Goal: Complete application form: Complete application form

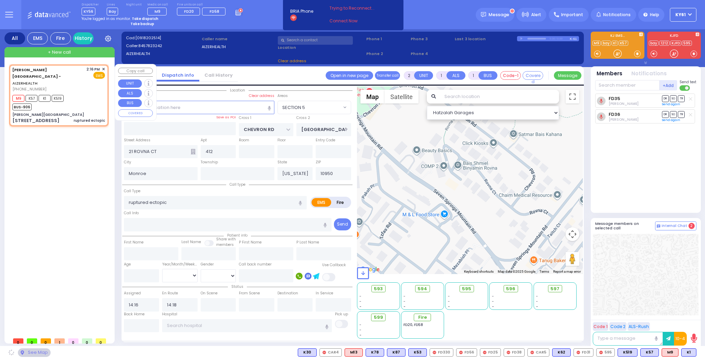
select select
type input "[PERSON_NAME][GEOGRAPHIC_DATA]"
type input "[PERSON_NAME] DR"
type input "CARTER LN"
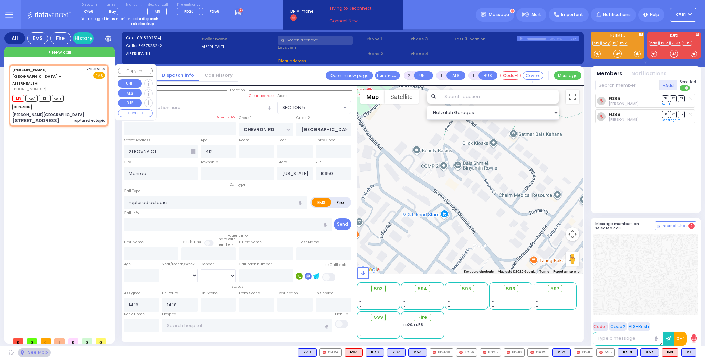
type input "[STREET_ADDRESS]"
type input "2"
type input "[PERSON_NAME]"
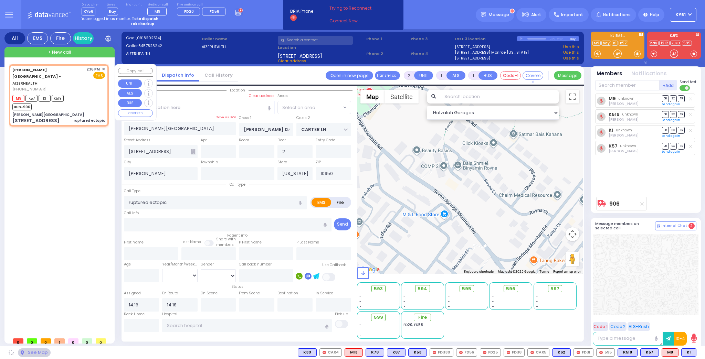
select select "SECTION 2"
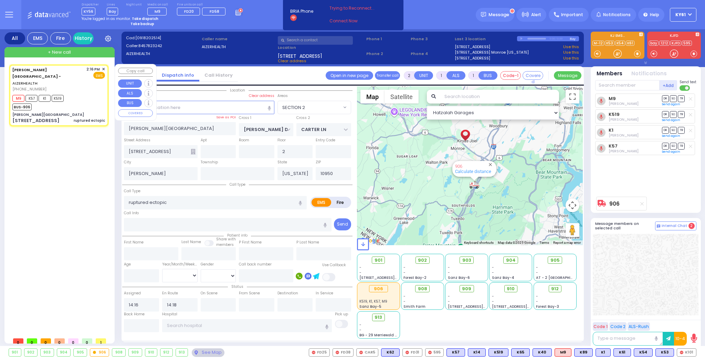
select select
radio input "true"
select select
type input "15:12"
select select "Hatzalah Garages"
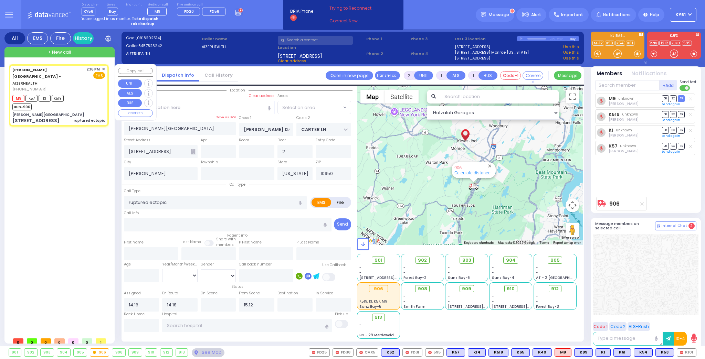
select select "SECTION 2"
select select
radio input "true"
select select
select select "Hatzalah Garages"
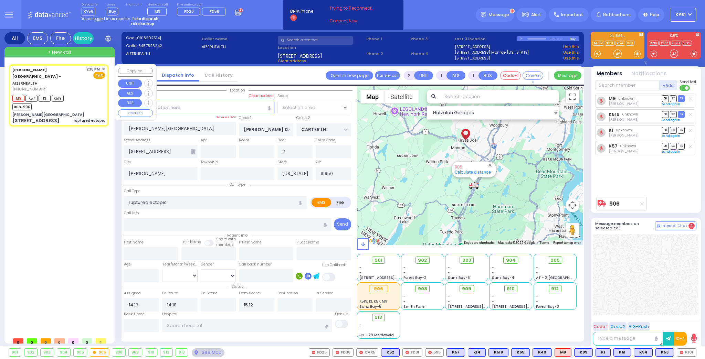
select select "SECTION 2"
select select
radio input "true"
select select
select select "Hatzalah Garages"
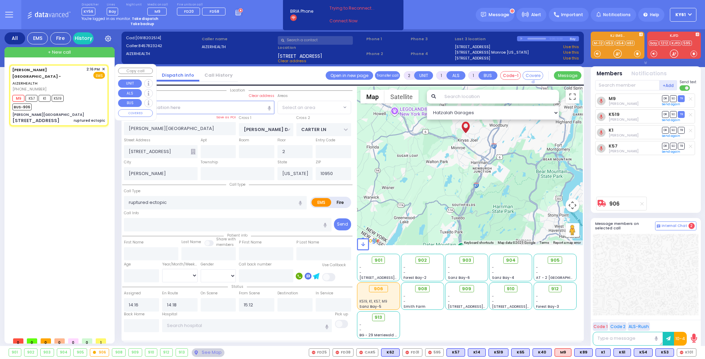
select select "SECTION 2"
select select
radio input "true"
select select
select select "Hatzalah Garages"
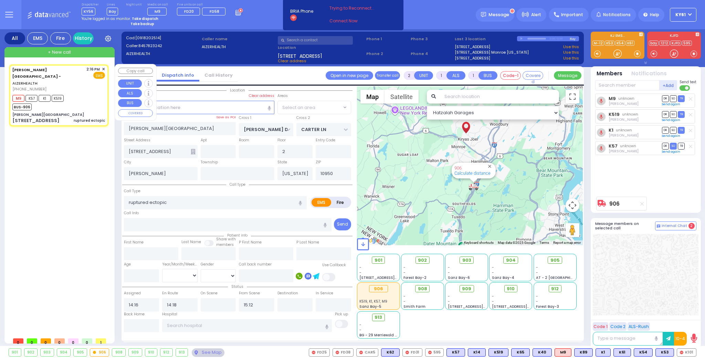
select select "SECTION 2"
